Goal: Task Accomplishment & Management: Manage account settings

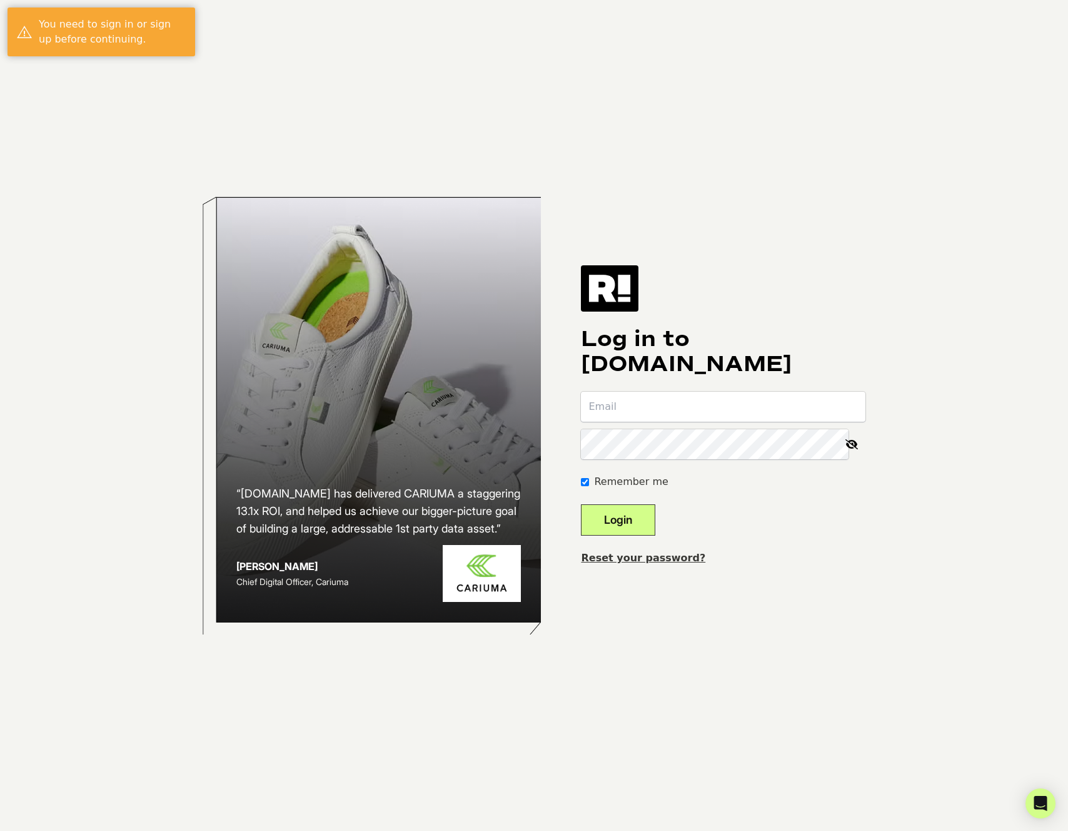
click at [719, 410] on input "email" at bounding box center [723, 406] width 285 height 30
type input "matan@tavopo.com"
click at [665, 554] on link "Reset your password?" at bounding box center [643, 558] width 124 height 12
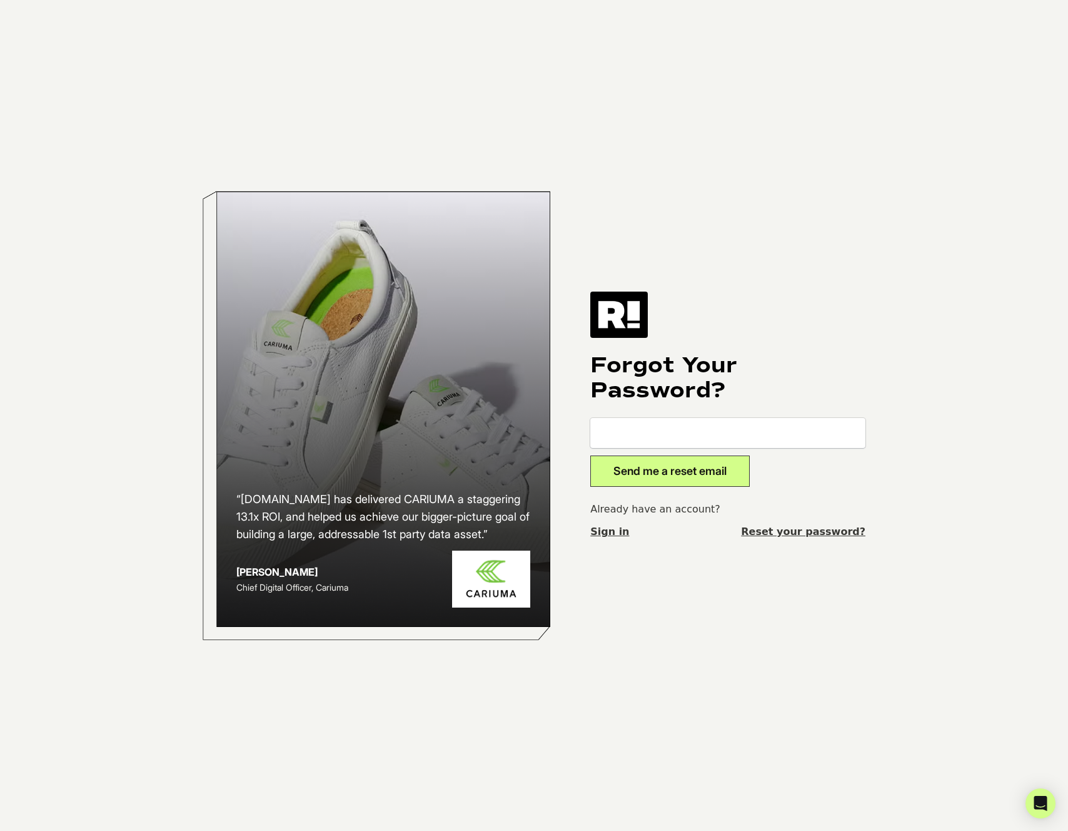
click at [695, 425] on input "email" at bounding box center [727, 433] width 275 height 30
type input "[EMAIL_ADDRESS][DOMAIN_NAME]"
click at [678, 475] on button "Send me a reset email" at bounding box center [669, 470] width 159 height 31
click at [678, 432] on input "email" at bounding box center [727, 433] width 275 height 30
type input "[EMAIL_ADDRESS][DOMAIN_NAME]"
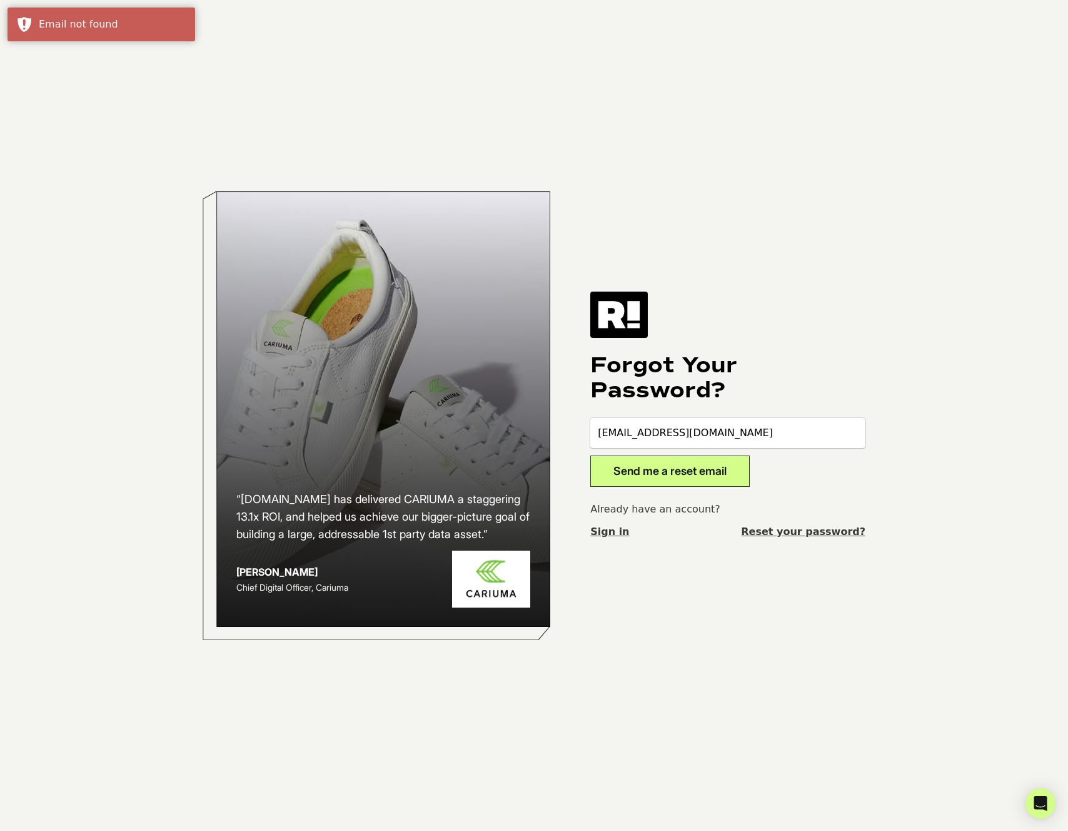
click at [692, 470] on button "Send me a reset email" at bounding box center [669, 470] width 159 height 31
click at [684, 422] on input "email" at bounding box center [727, 433] width 275 height 30
type input "[EMAIL_ADDRESS][DOMAIN_NAME]"
click at [697, 480] on button "Send me a reset email" at bounding box center [669, 470] width 159 height 31
click at [729, 441] on input "email" at bounding box center [727, 433] width 275 height 30
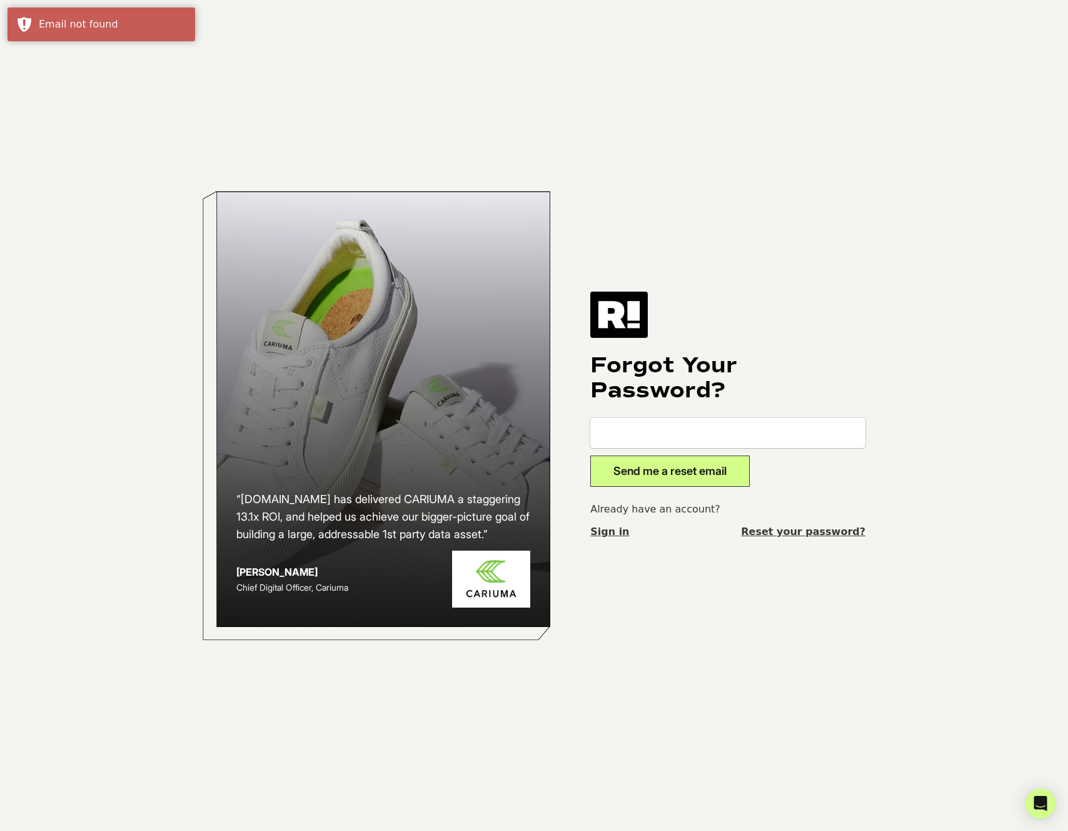
type input "matan.feiner@gmail.com"
click at [703, 482] on button "Send me a reset email" at bounding box center [669, 470] width 159 height 31
click at [68, 31] on div "Email not found" at bounding box center [112, 24] width 147 height 15
